Goal: Task Accomplishment & Management: Complete application form

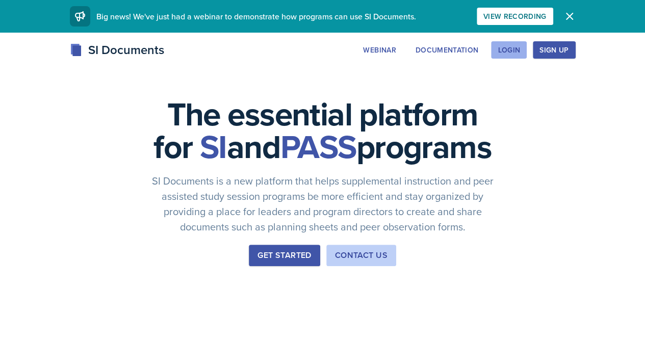
click at [520, 48] on div "Login" at bounding box center [509, 50] width 22 height 8
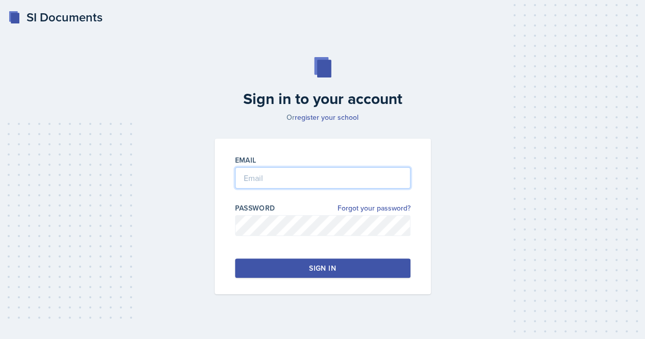
click at [344, 170] on input "email" at bounding box center [322, 177] width 175 height 21
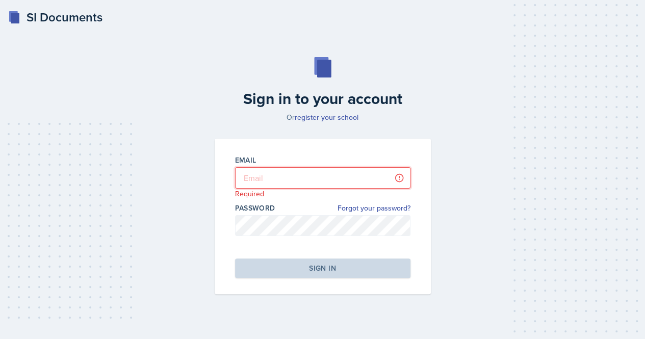
type input "[EMAIL_ADDRESS][DOMAIN_NAME]"
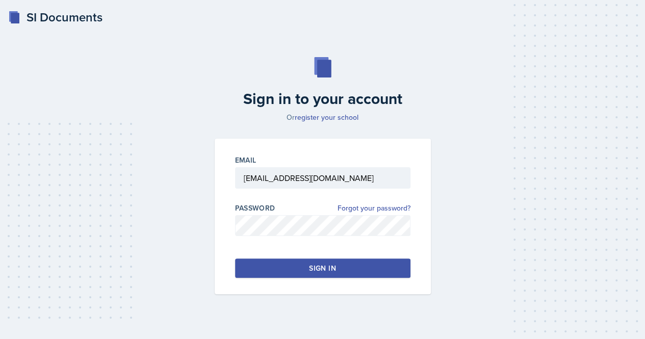
click at [341, 275] on button "Sign in" at bounding box center [322, 268] width 175 height 19
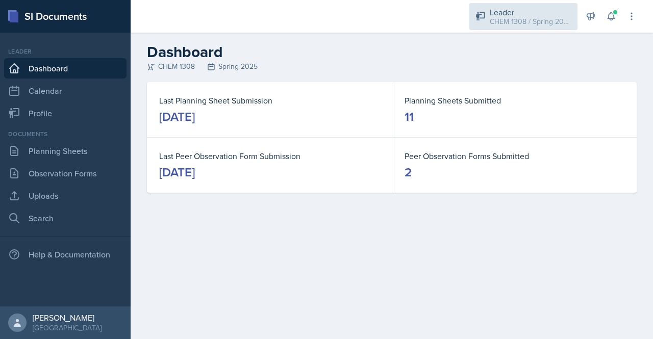
click at [516, 27] on div "Leader CHEM 1308 / Spring 2025" at bounding box center [523, 16] width 108 height 27
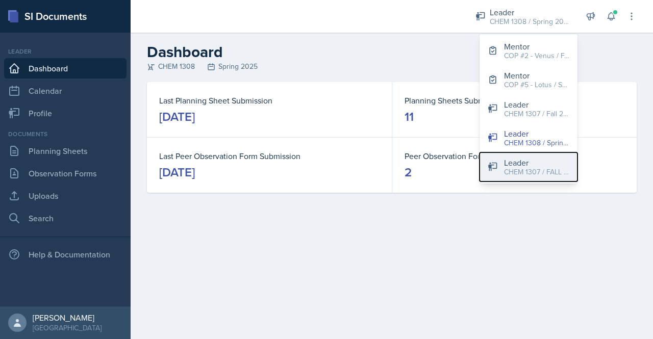
click at [515, 168] on div "CHEM 1307 / FALL 2025" at bounding box center [536, 172] width 65 height 11
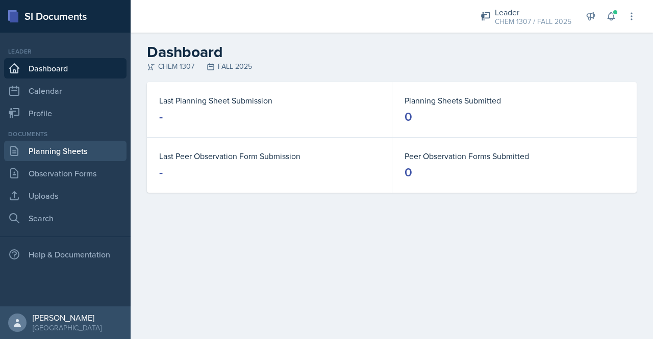
click at [54, 148] on link "Planning Sheets" at bounding box center [65, 151] width 122 height 20
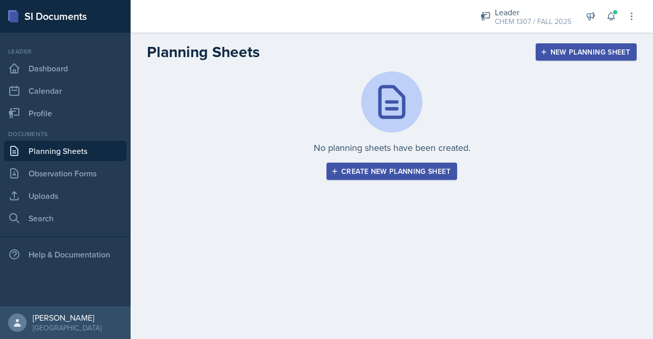
click at [509, 35] on header "Planning Sheets New Planning Sheet" at bounding box center [392, 52] width 522 height 39
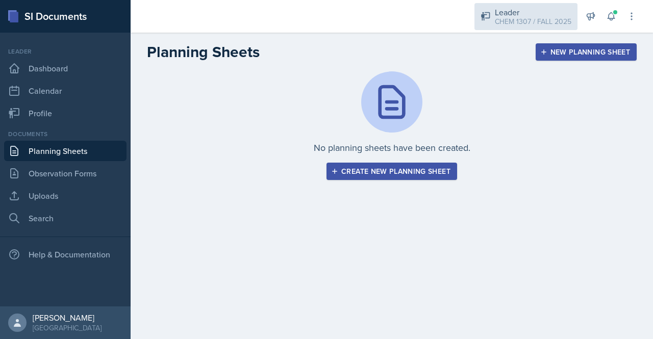
click at [518, 13] on div "Leader" at bounding box center [533, 12] width 76 height 12
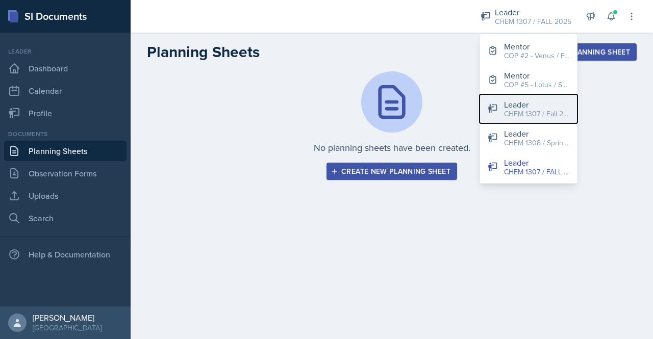
click at [518, 115] on div "CHEM 1307 / Fall 2024" at bounding box center [536, 114] width 65 height 11
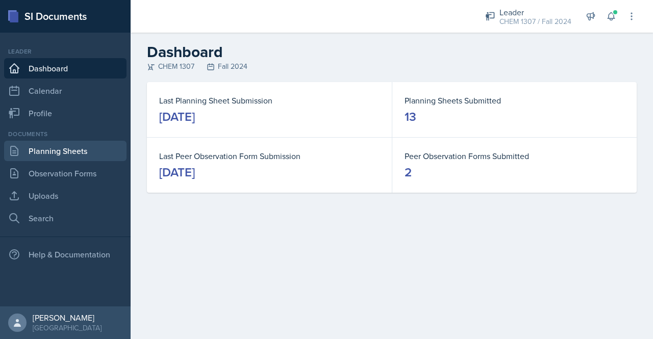
click at [37, 155] on link "Planning Sheets" at bounding box center [65, 151] width 122 height 20
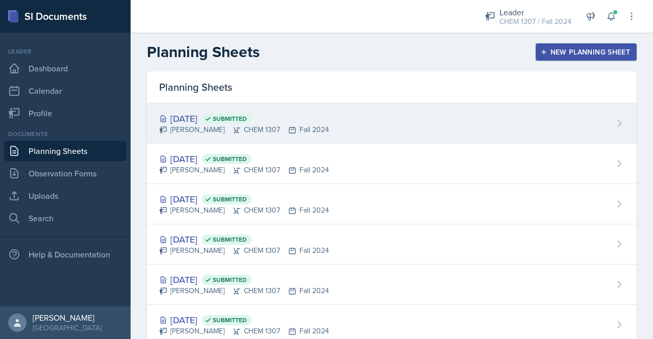
scroll to position [310, 0]
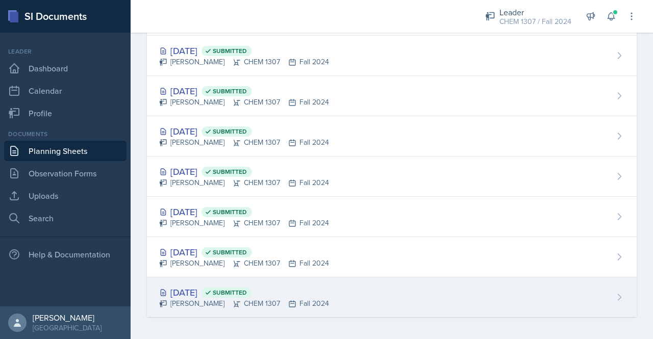
click at [301, 290] on div "[DATE] Submitted" at bounding box center [244, 293] width 170 height 14
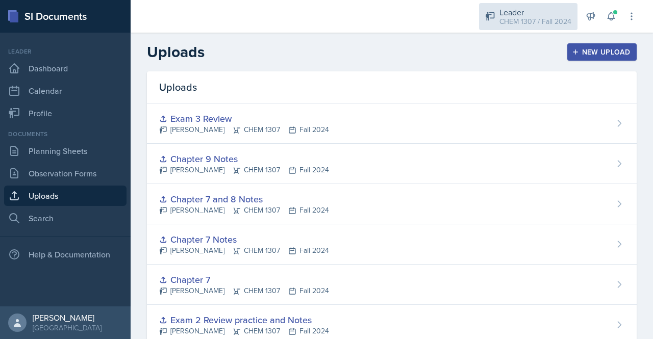
click at [573, 20] on div "Leader CHEM 1307 / Fall 2024" at bounding box center [528, 16] width 98 height 27
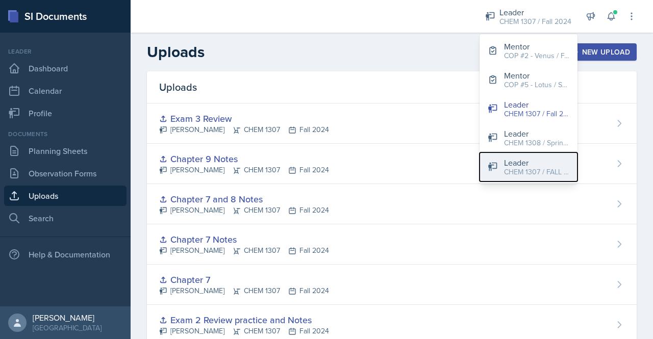
click at [543, 161] on div "Leader" at bounding box center [536, 163] width 65 height 12
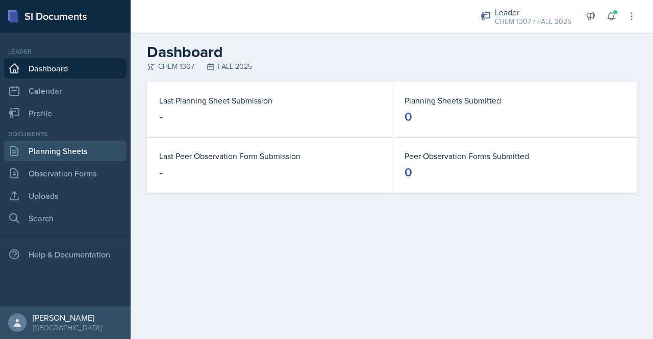
click at [80, 156] on link "Planning Sheets" at bounding box center [65, 151] width 122 height 20
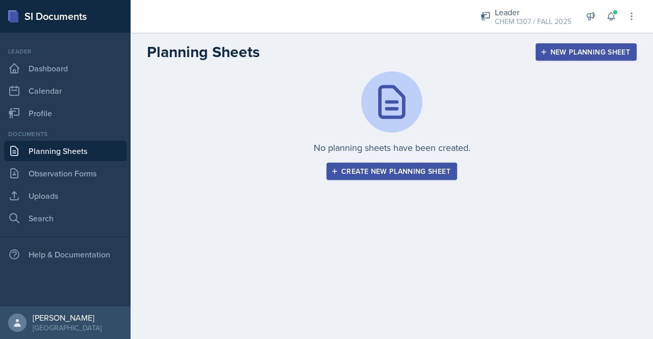
click at [373, 168] on div "Create new planning sheet" at bounding box center [391, 171] width 117 height 8
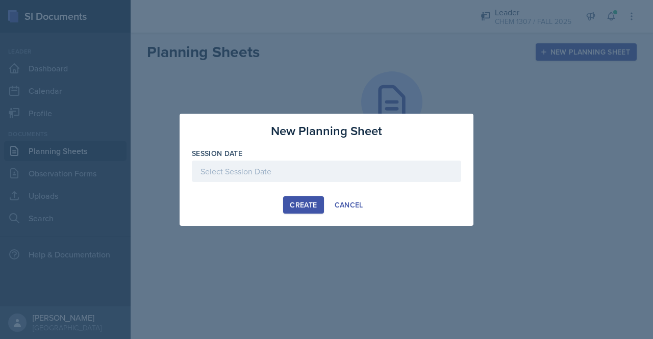
click at [349, 172] on div at bounding box center [326, 171] width 269 height 21
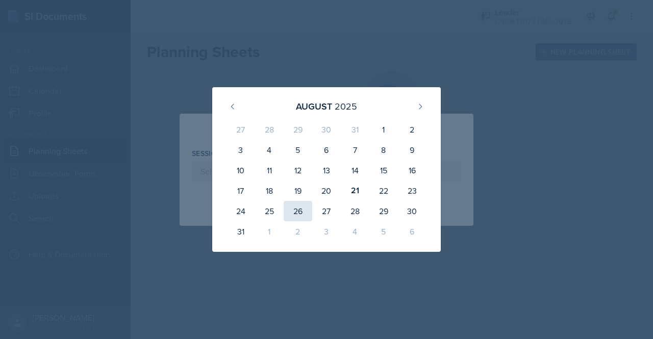
click at [305, 215] on div "26" at bounding box center [298, 211] width 29 height 20
type input "August 26th, 2025"
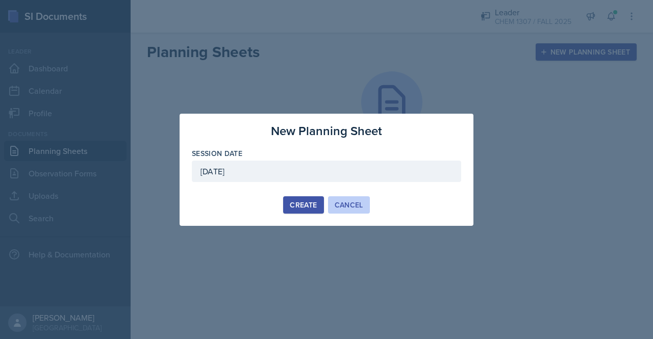
click at [343, 201] on div "Cancel" at bounding box center [349, 205] width 29 height 8
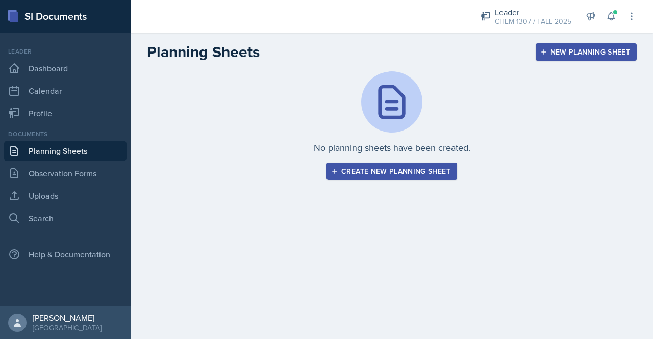
click at [379, 172] on div "Create new planning sheet" at bounding box center [391, 171] width 117 height 8
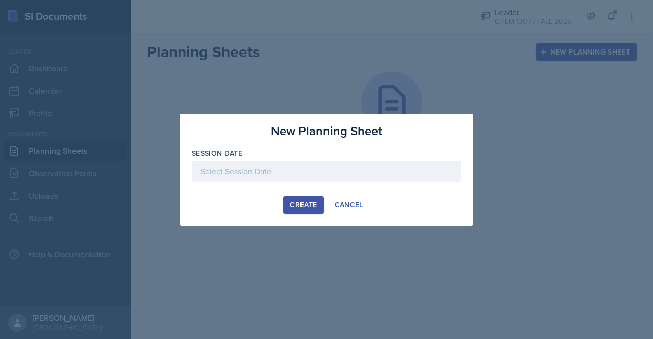
click at [327, 169] on div at bounding box center [326, 171] width 269 height 21
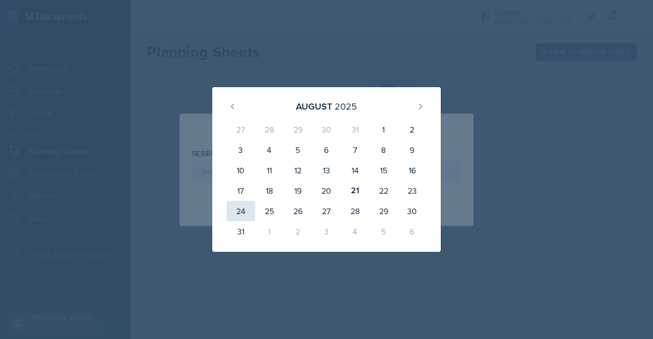
click at [249, 210] on div "24" at bounding box center [240, 211] width 29 height 20
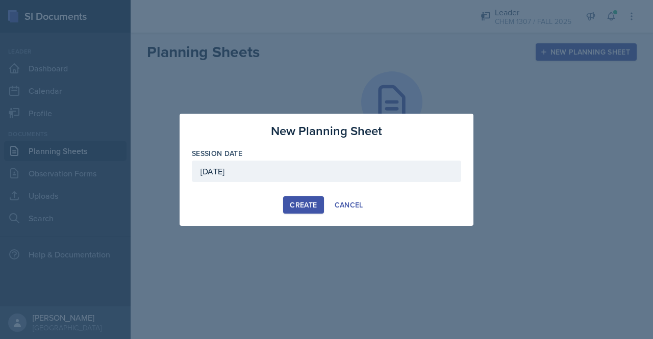
click at [297, 172] on div "August 24th, 2025" at bounding box center [326, 171] width 269 height 21
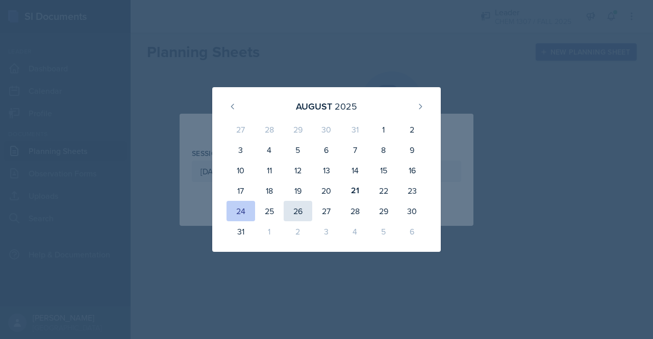
click at [293, 209] on div "26" at bounding box center [298, 211] width 29 height 20
type input "August 26th, 2025"
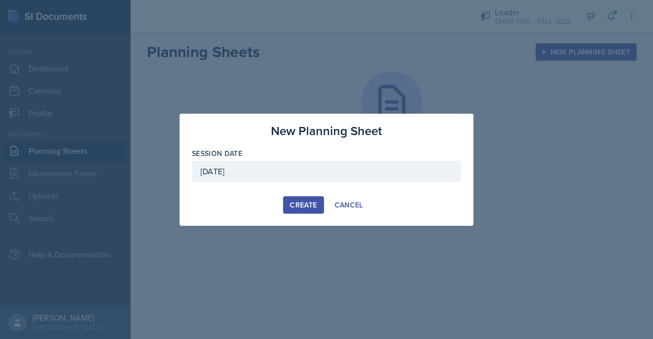
click at [311, 204] on div "Create" at bounding box center [303, 205] width 27 height 8
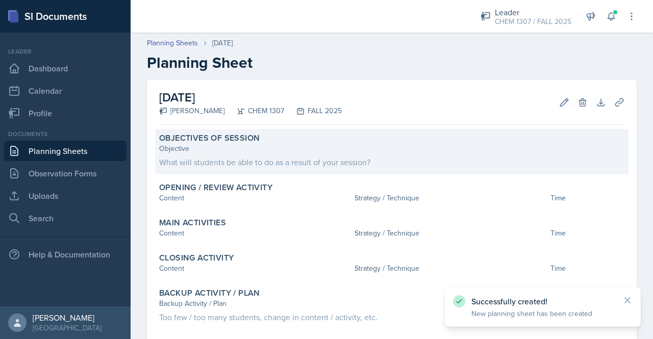
click at [246, 150] on div "Objective" at bounding box center [391, 148] width 465 height 11
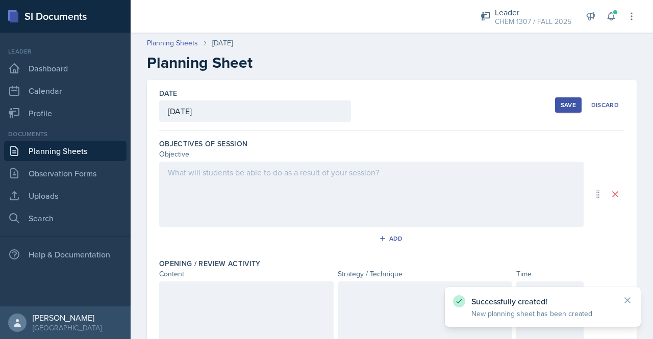
click at [246, 150] on div "Objective" at bounding box center [371, 154] width 424 height 11
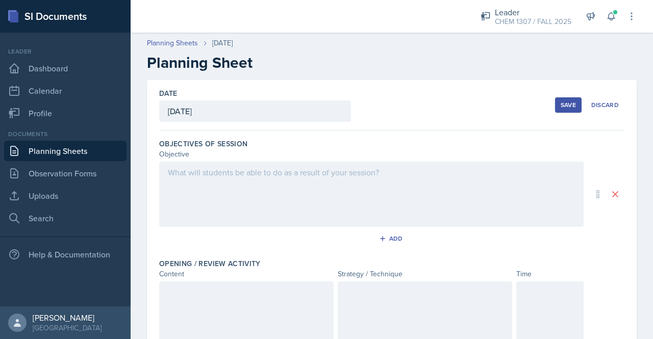
click at [259, 191] on div at bounding box center [371, 194] width 424 height 65
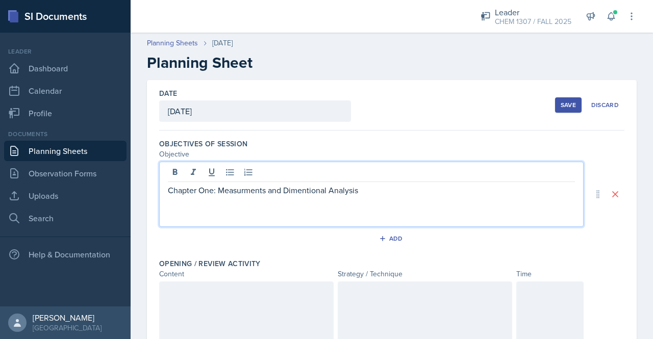
click at [317, 193] on p "Chapter One: Measurments and Dimentional Analysis" at bounding box center [371, 190] width 407 height 12
click at [396, 193] on p "Chapter One: Measurements and Dimensional Analysis" at bounding box center [371, 190] width 407 height 12
drag, startPoint x: 369, startPoint y: 188, endPoint x: 219, endPoint y: 187, distance: 149.9
click at [219, 187] on p "Chapter One: Measurements and Dimensional Analysis" at bounding box center [371, 190] width 407 height 12
copy p "Measurements and Dimensional Analysis"
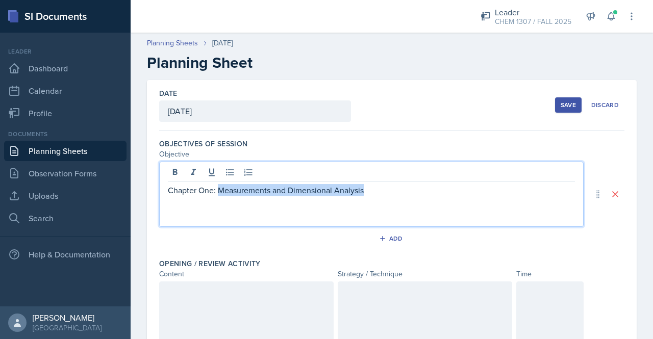
click at [349, 193] on p "Chapter One: Measurements and Dimensional Analysis" at bounding box center [371, 190] width 407 height 12
click at [369, 192] on p "Chapter One: Measurements and Dimensional Analysis" at bounding box center [371, 190] width 407 height 12
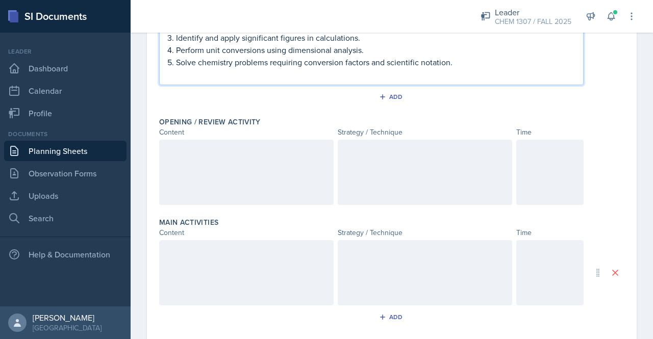
scroll to position [202, 0]
click at [226, 156] on div at bounding box center [246, 171] width 174 height 65
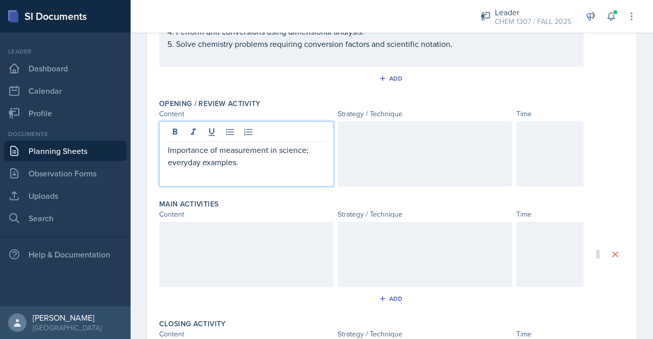
click at [387, 124] on div at bounding box center [425, 153] width 174 height 65
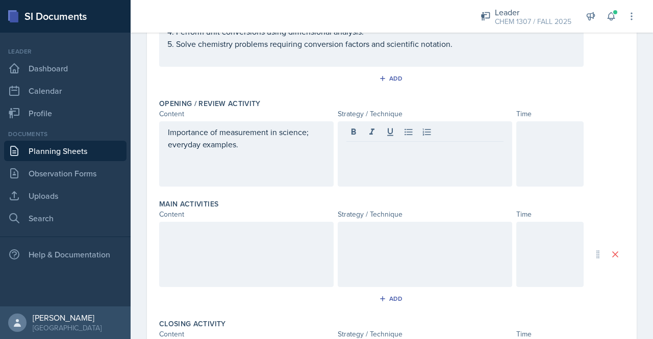
click at [380, 163] on div at bounding box center [425, 153] width 174 height 65
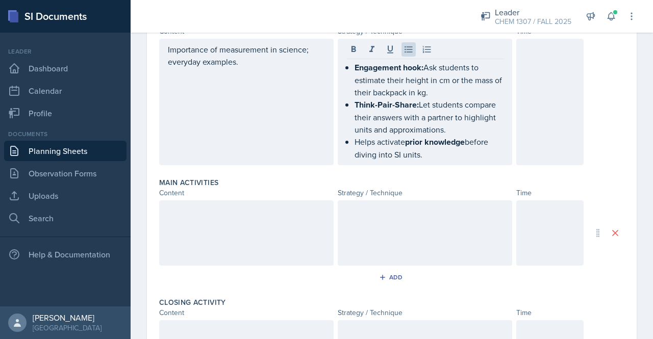
click at [179, 217] on div at bounding box center [246, 232] width 174 height 65
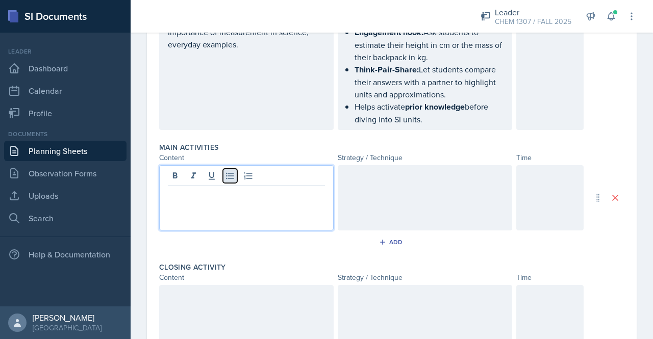
click at [231, 175] on icon at bounding box center [230, 176] width 10 height 10
click at [233, 175] on icon at bounding box center [230, 176] width 10 height 10
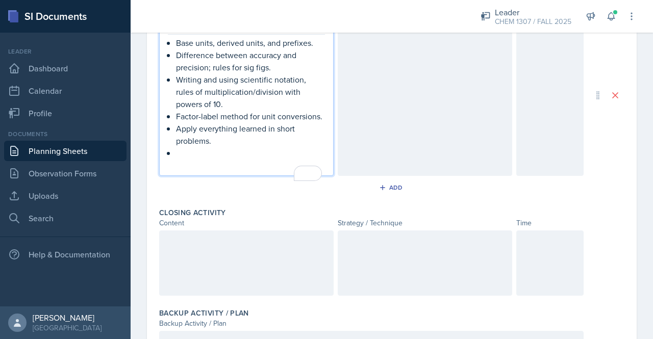
scroll to position [454, 0]
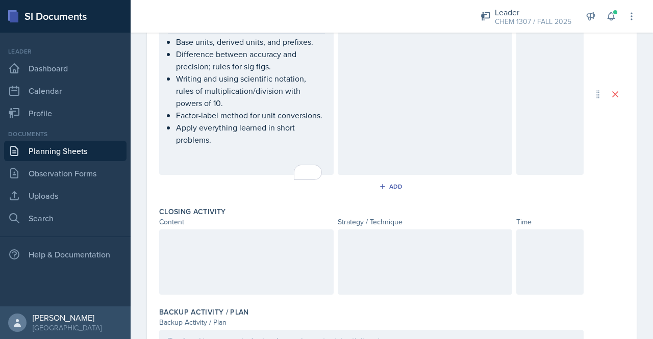
click at [186, 260] on div at bounding box center [246, 261] width 174 height 65
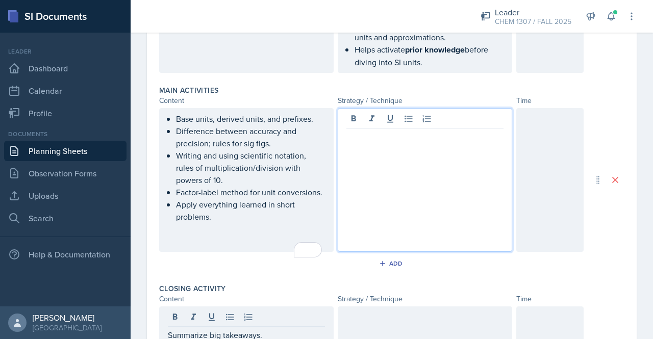
scroll to position [376, 0]
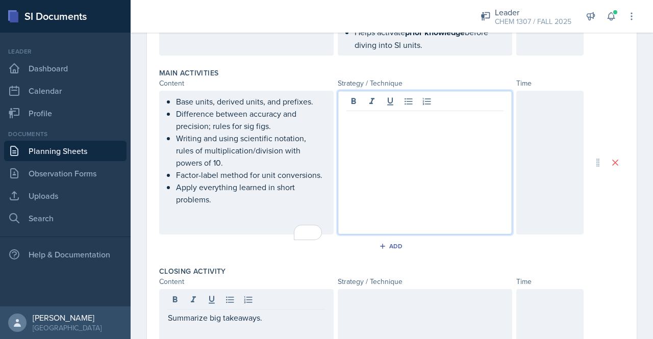
click at [378, 113] on p at bounding box center [424, 119] width 157 height 12
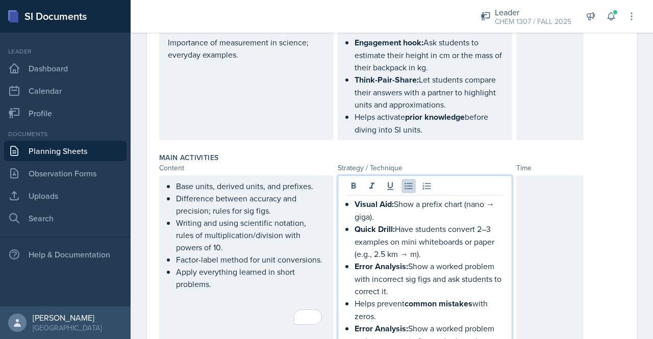
scroll to position [293, 0]
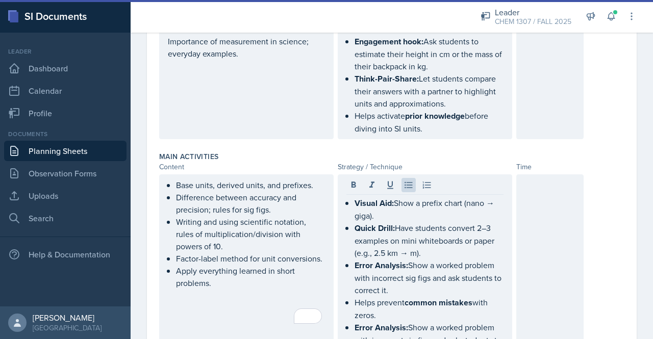
click at [536, 77] on div at bounding box center [549, 85] width 67 height 109
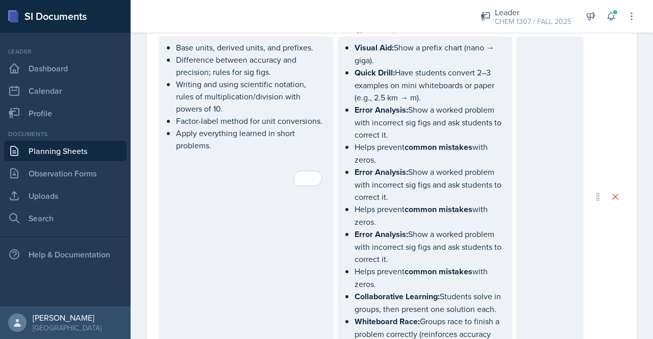
click at [531, 98] on div at bounding box center [549, 197] width 67 height 320
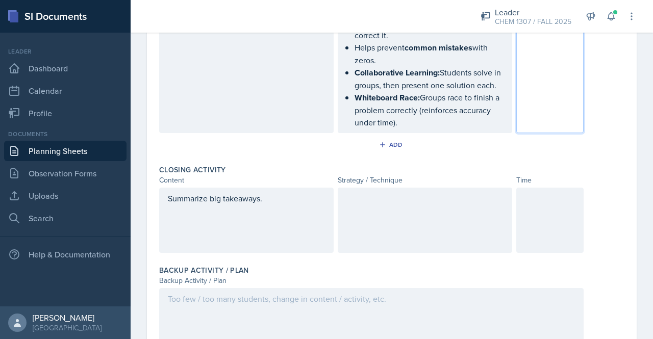
scroll to position [717, 0]
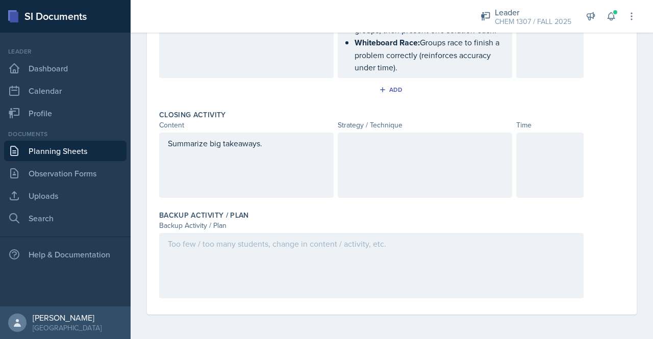
click at [526, 174] on div at bounding box center [549, 165] width 67 height 65
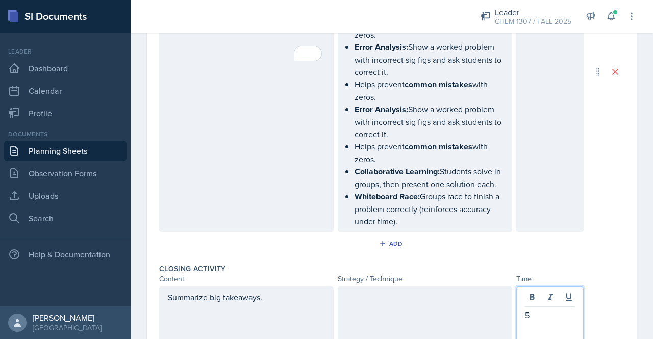
scroll to position [554, 0]
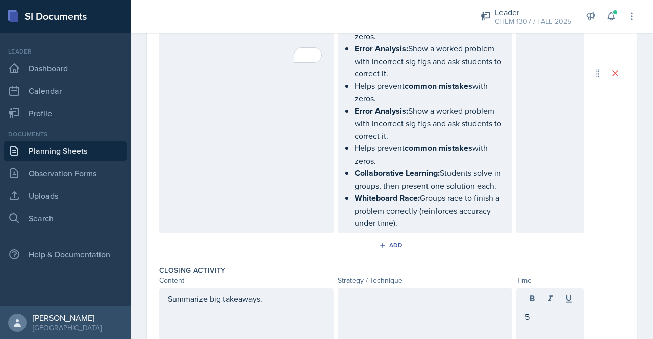
click at [529, 141] on div at bounding box center [549, 73] width 67 height 320
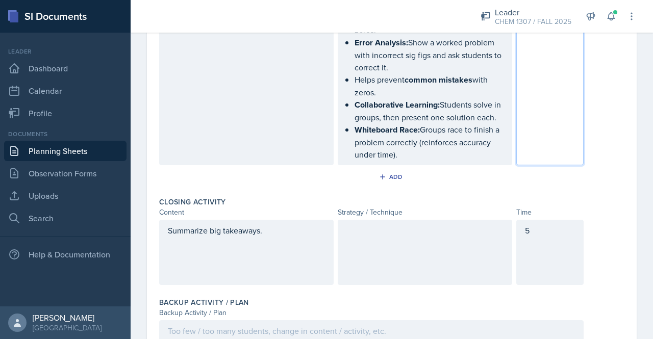
scroll to position [623, 0]
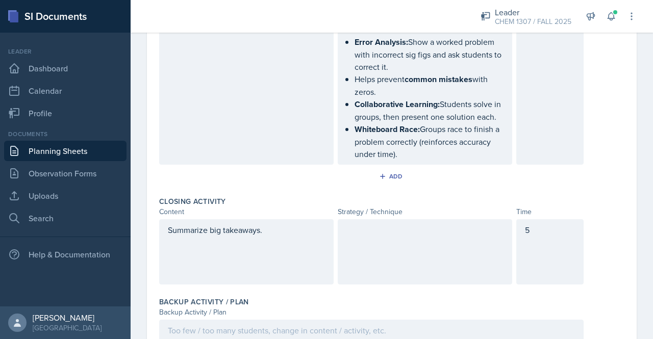
click at [366, 254] on div at bounding box center [425, 251] width 174 height 65
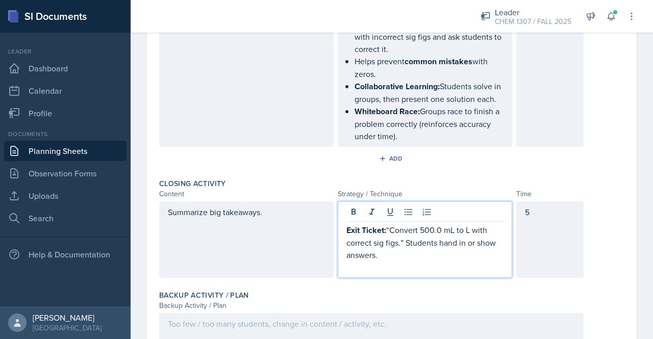
scroll to position [727, 0]
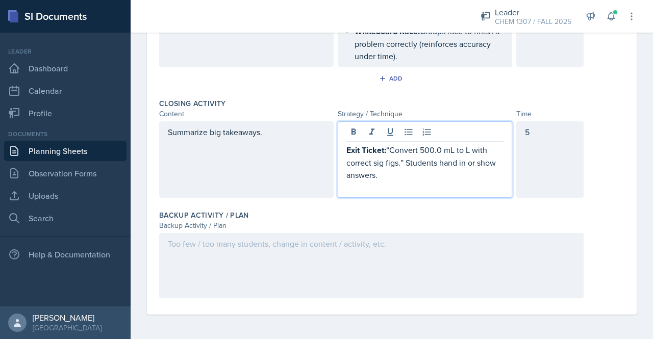
click at [291, 253] on div at bounding box center [371, 265] width 424 height 65
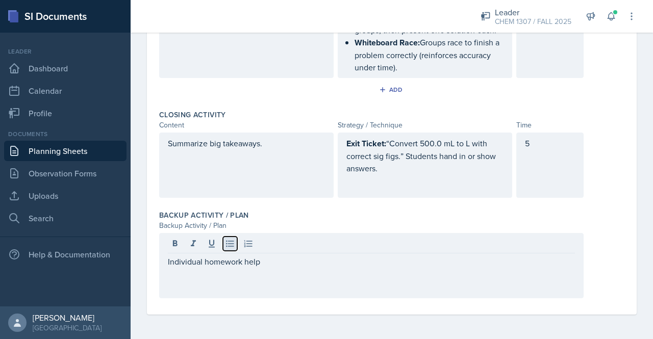
click at [228, 239] on icon at bounding box center [230, 244] width 10 height 10
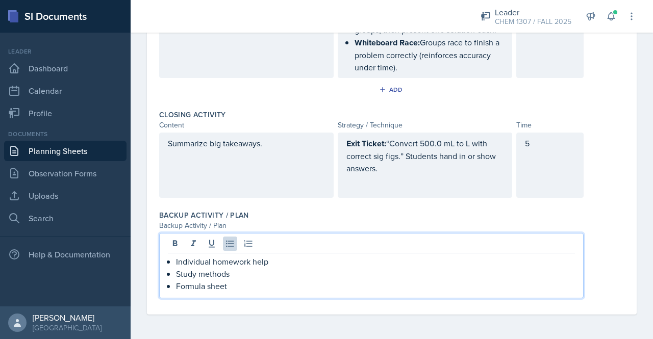
click at [338, 289] on p "Formula sheet" at bounding box center [375, 286] width 399 height 12
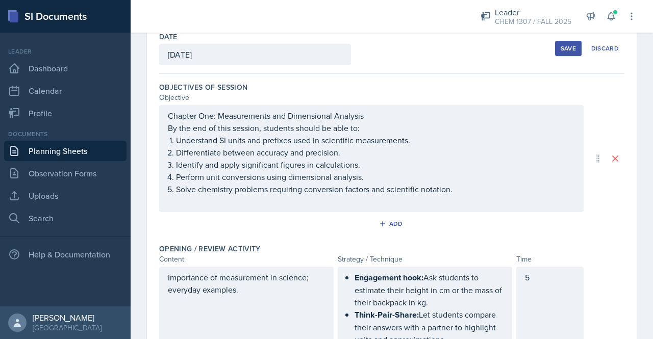
scroll to position [0, 0]
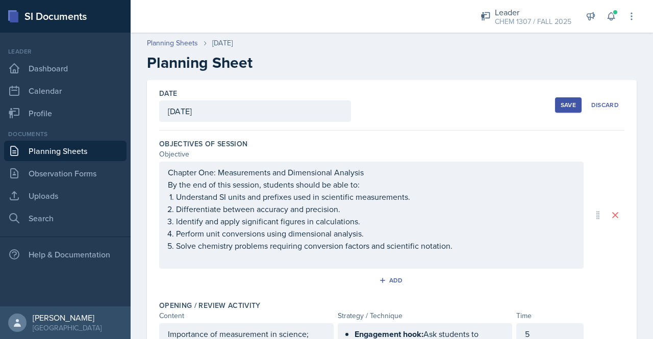
click at [565, 113] on div "Save Discard" at bounding box center [589, 104] width 69 height 23
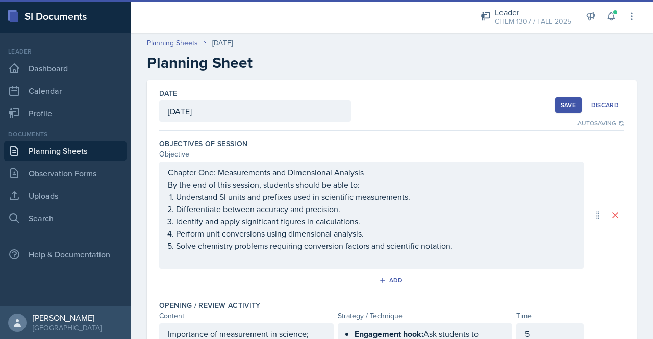
click at [559, 100] on button "Save" at bounding box center [568, 104] width 27 height 15
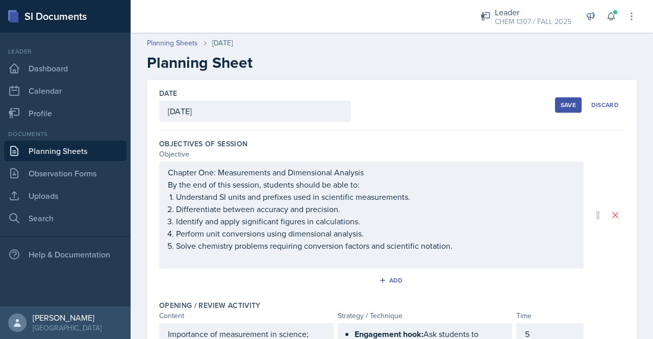
click at [560, 106] on div "Save" at bounding box center [567, 105] width 15 height 8
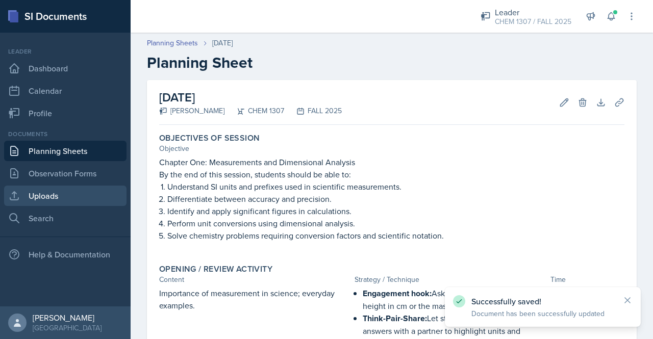
click at [59, 195] on link "Uploads" at bounding box center [65, 196] width 122 height 20
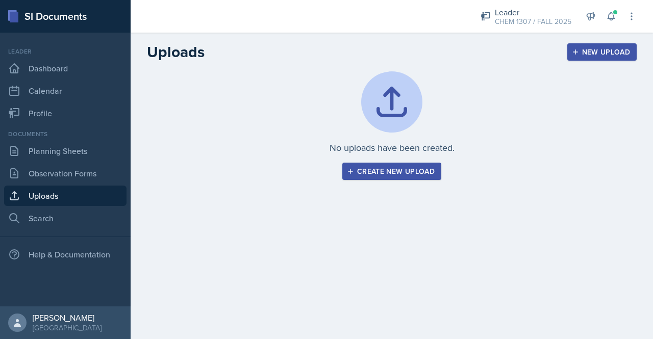
click at [369, 165] on button "Create new upload" at bounding box center [391, 171] width 99 height 17
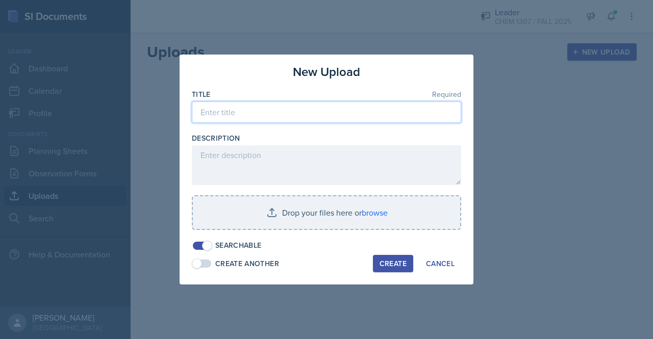
click at [228, 110] on input at bounding box center [326, 111] width 269 height 21
type input "Chem 1307: Chapter 1 worksheet"
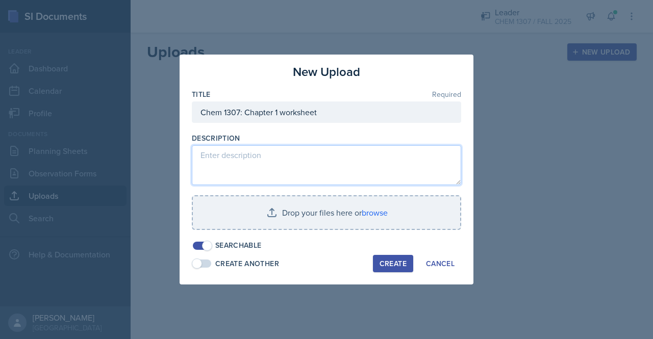
click at [243, 165] on textarea at bounding box center [326, 165] width 269 height 40
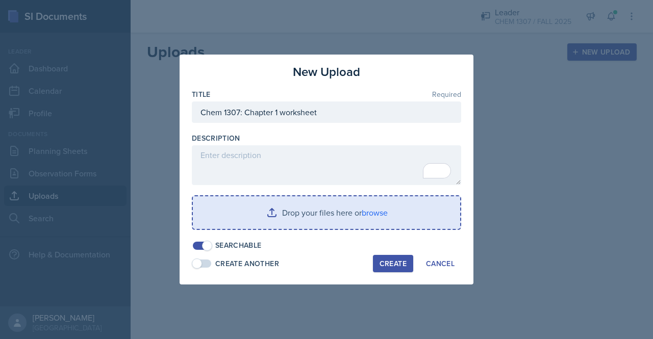
click at [330, 213] on input "file" at bounding box center [326, 212] width 267 height 33
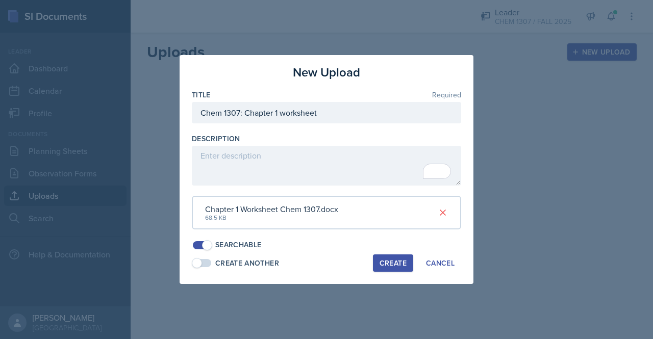
click at [394, 259] on div "Create" at bounding box center [392, 263] width 27 height 8
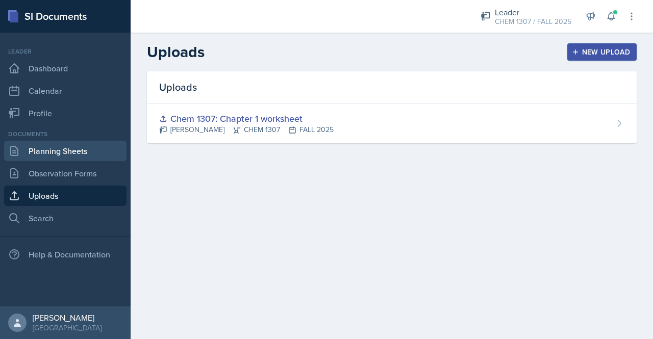
click at [71, 147] on link "Planning Sheets" at bounding box center [65, 151] width 122 height 20
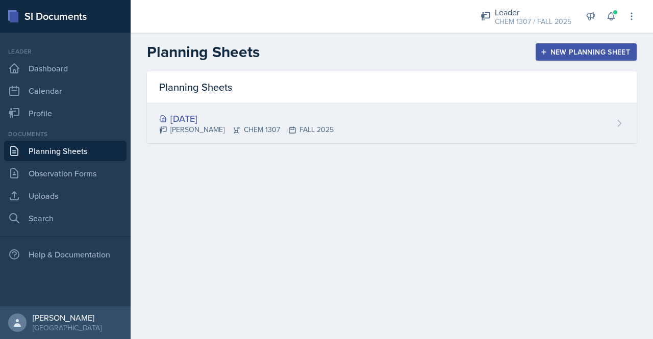
click at [461, 119] on div "Aug 26th, 2025 Alexandra Hernandez CHEM 1307 FALL 2025" at bounding box center [392, 124] width 490 height 40
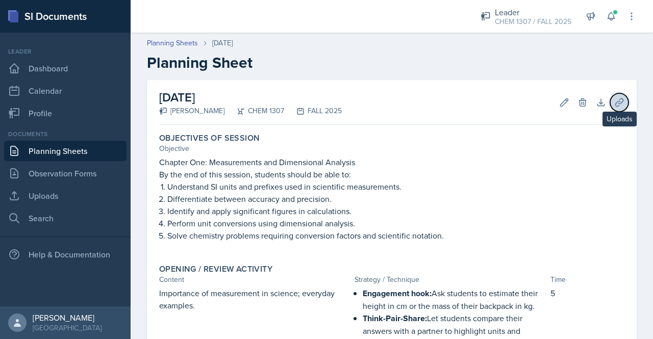
click at [615, 100] on icon at bounding box center [619, 102] width 8 height 8
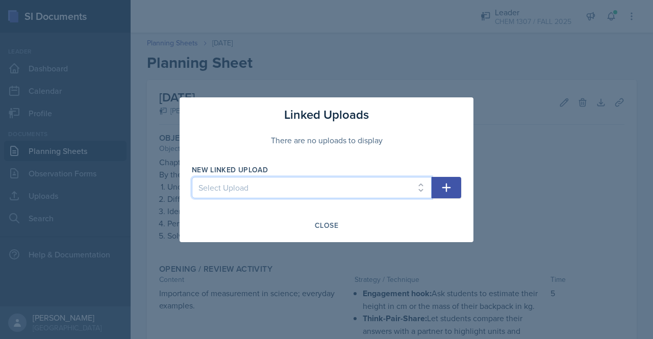
click at [399, 193] on select "Select Upload Chem 1307: Chapter 1 worksheet" at bounding box center [312, 187] width 240 height 21
select select "d4fd2150-7e88-4aa0-8adc-63703a28a1ca"
click at [192, 177] on select "Select Upload Chem 1307: Chapter 1 worksheet" at bounding box center [312, 187] width 240 height 21
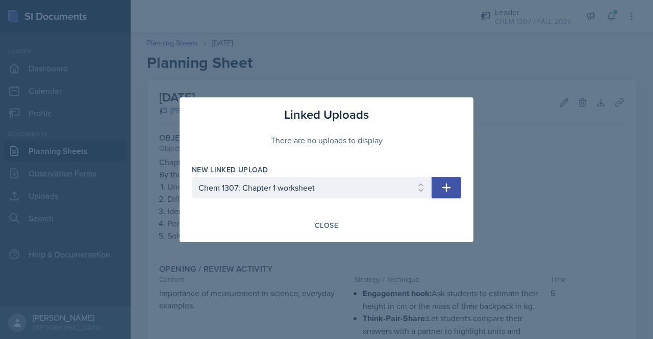
click at [454, 186] on button "button" at bounding box center [446, 187] width 30 height 21
select select
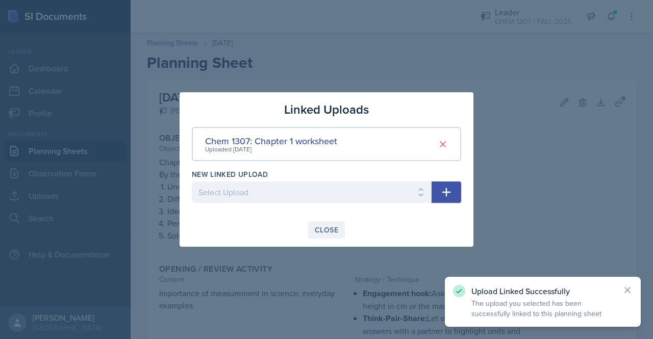
click at [329, 229] on div "Close" at bounding box center [326, 230] width 23 height 8
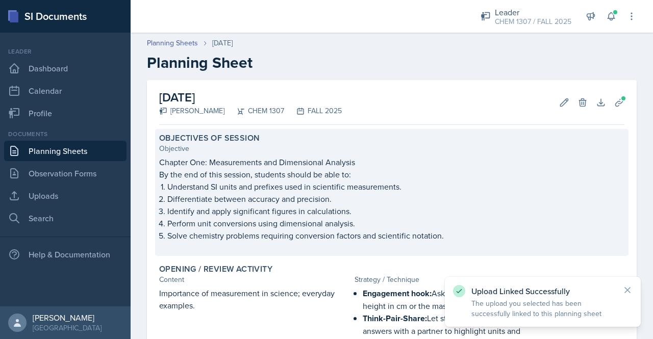
scroll to position [481, 0]
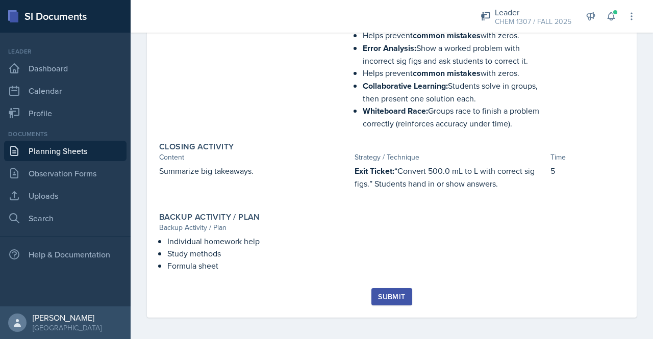
click at [384, 293] on div "Submit" at bounding box center [391, 297] width 27 height 8
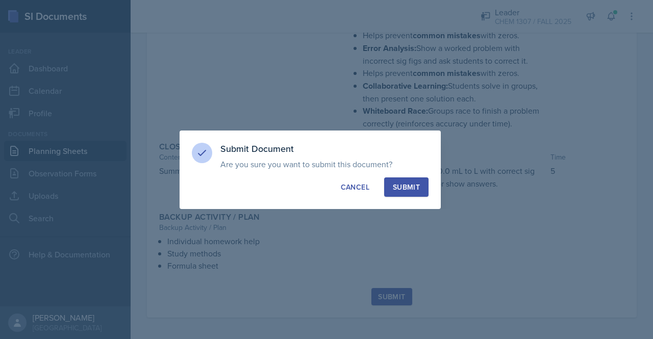
click at [410, 185] on div "Submit" at bounding box center [406, 187] width 27 height 10
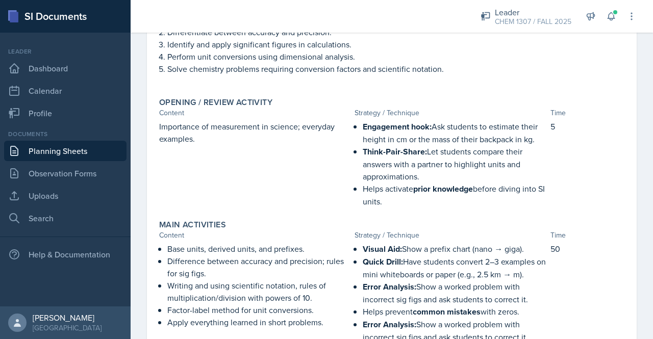
scroll to position [0, 0]
